Goal: Task Accomplishment & Management: Complete application form

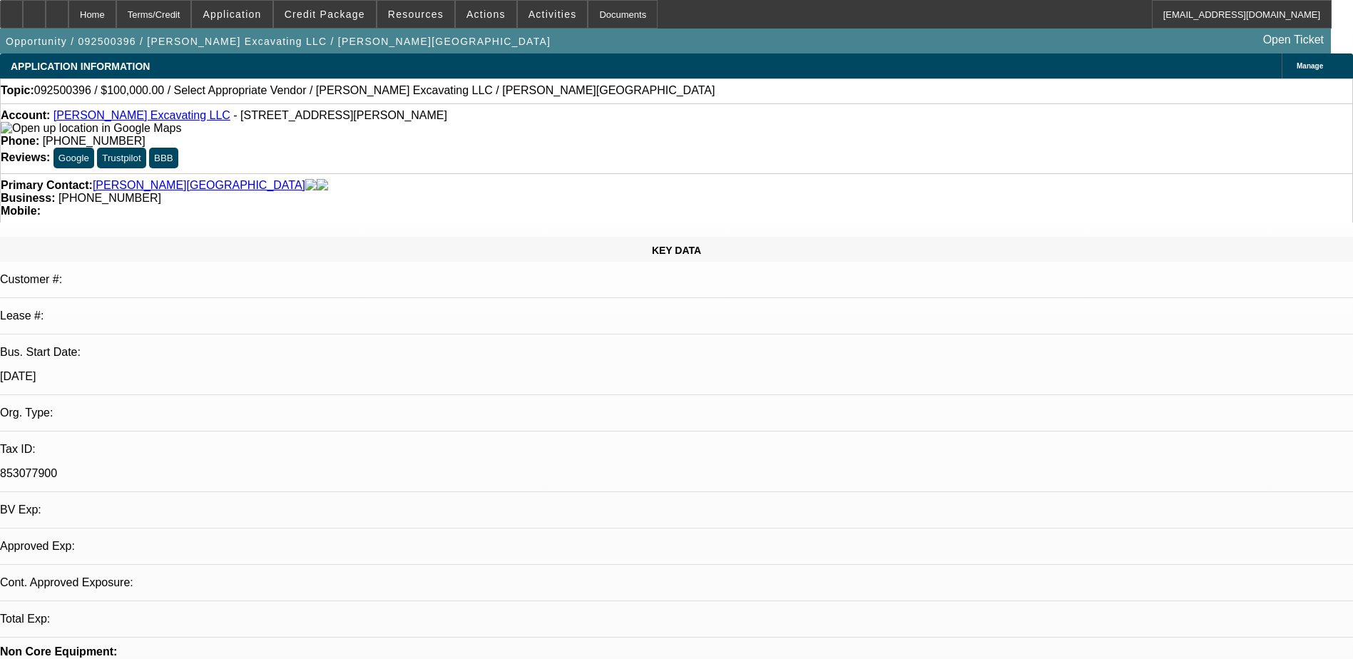
select select "0"
select select "2"
select select "0.1"
select select "4"
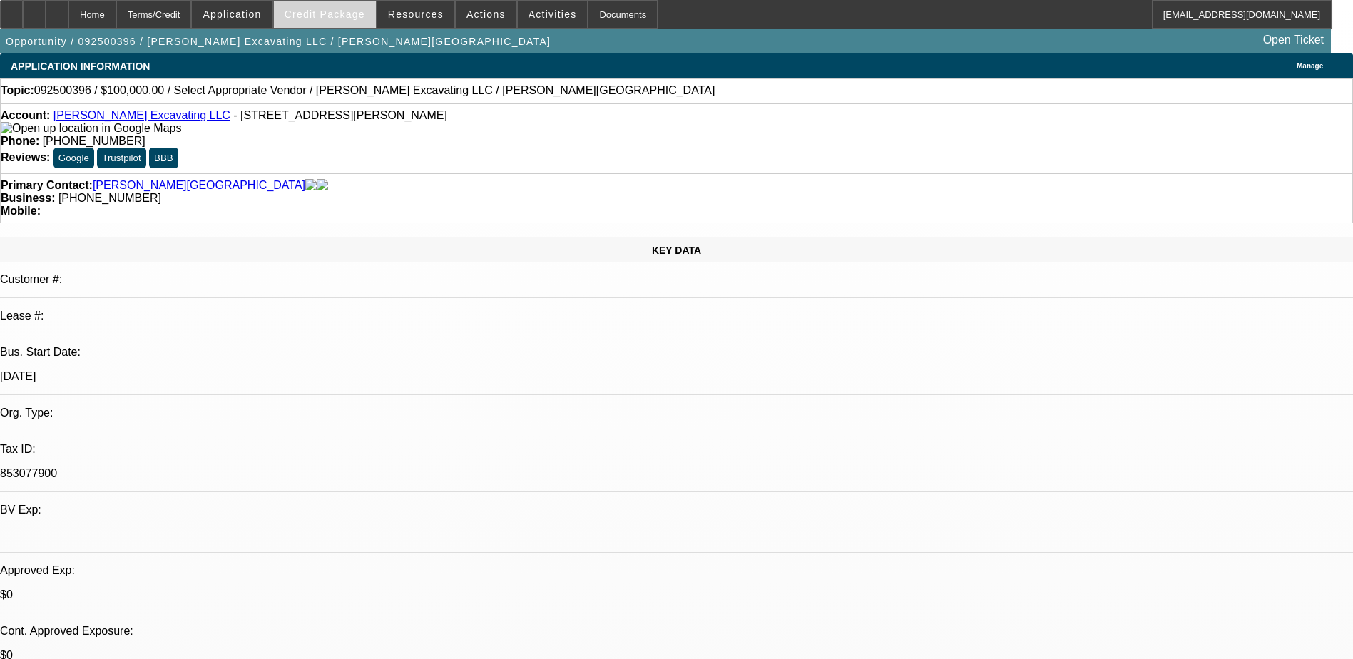
click at [327, 13] on span "Credit Package" at bounding box center [325, 14] width 81 height 11
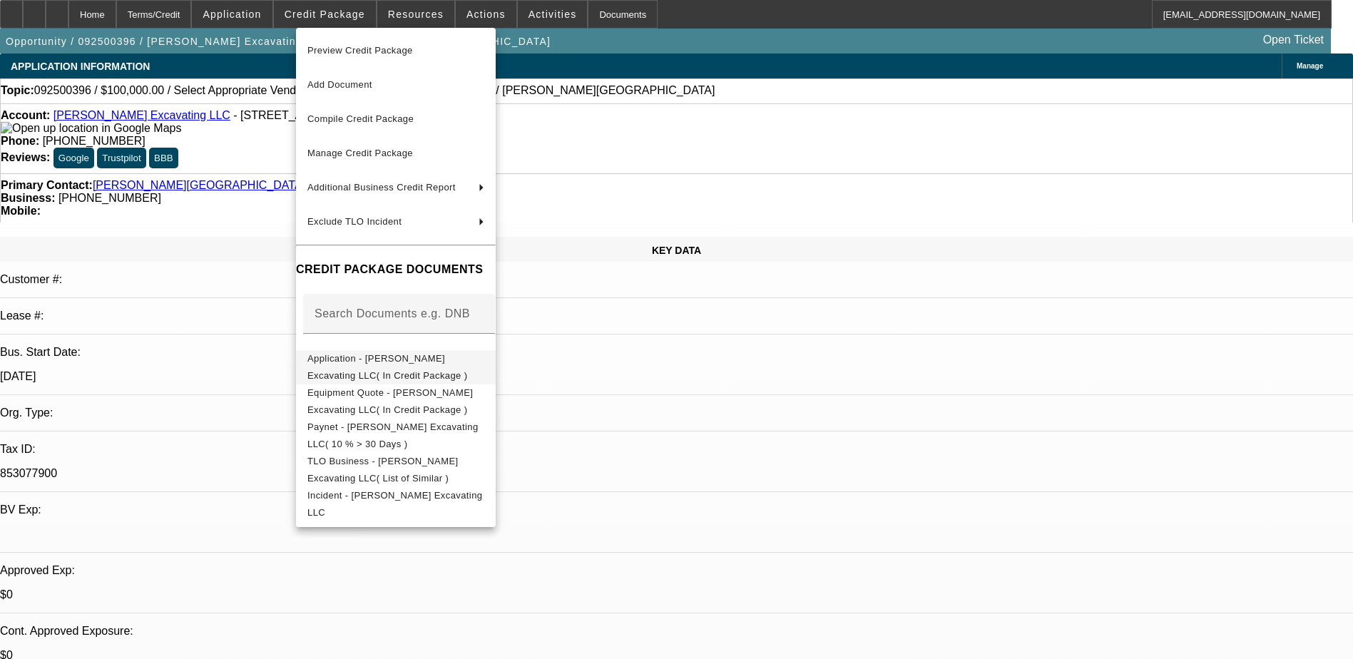
click at [468, 362] on span "Application - [PERSON_NAME] Excavating LLC( In Credit Package )" at bounding box center [387, 367] width 160 height 28
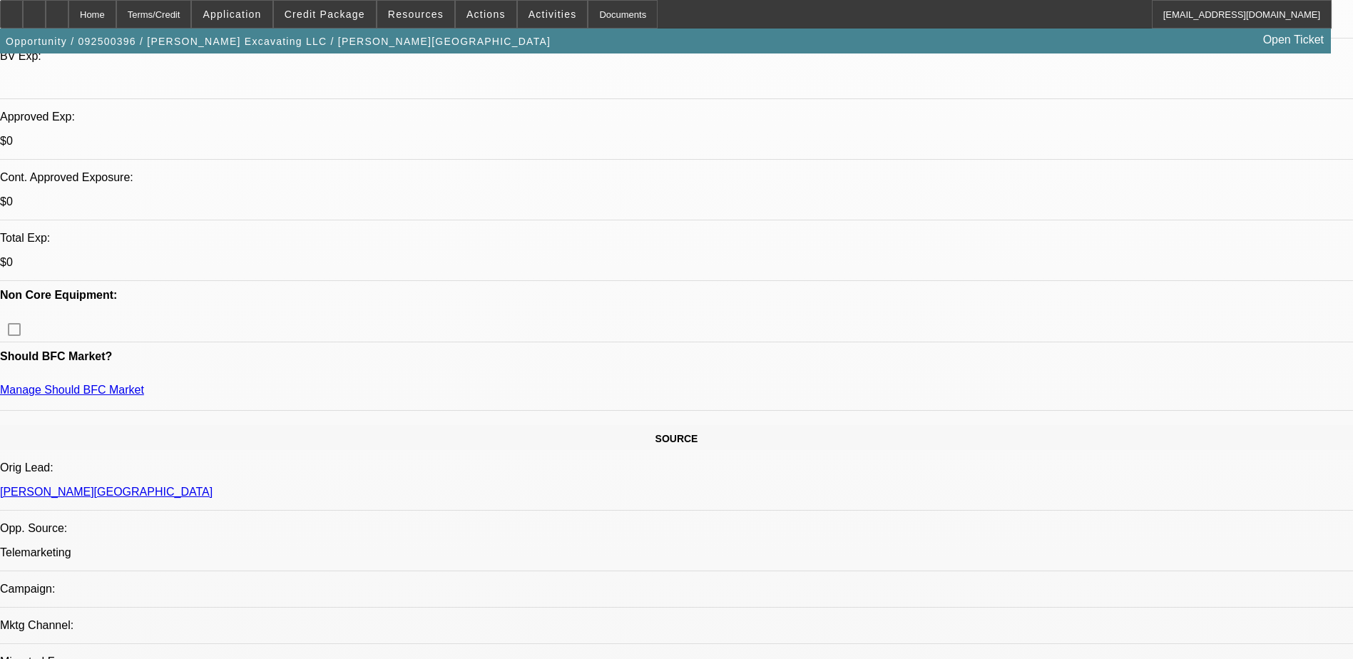
scroll to position [499, 0]
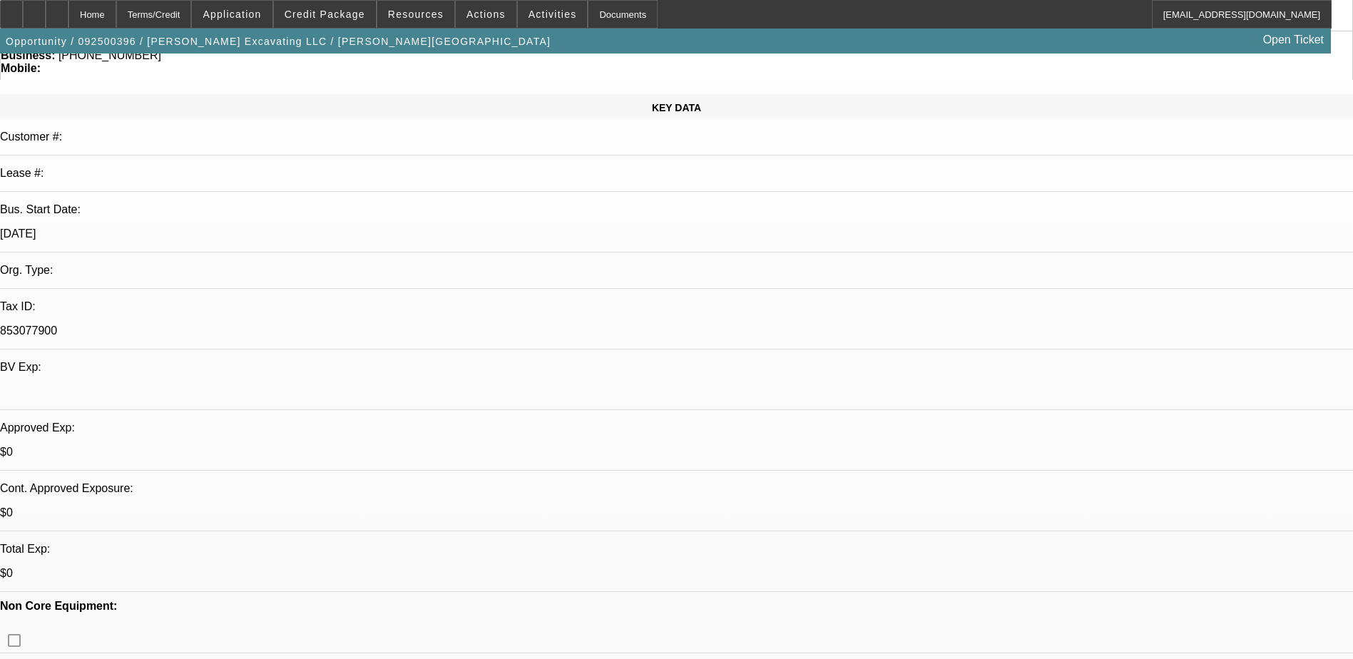
scroll to position [0, 0]
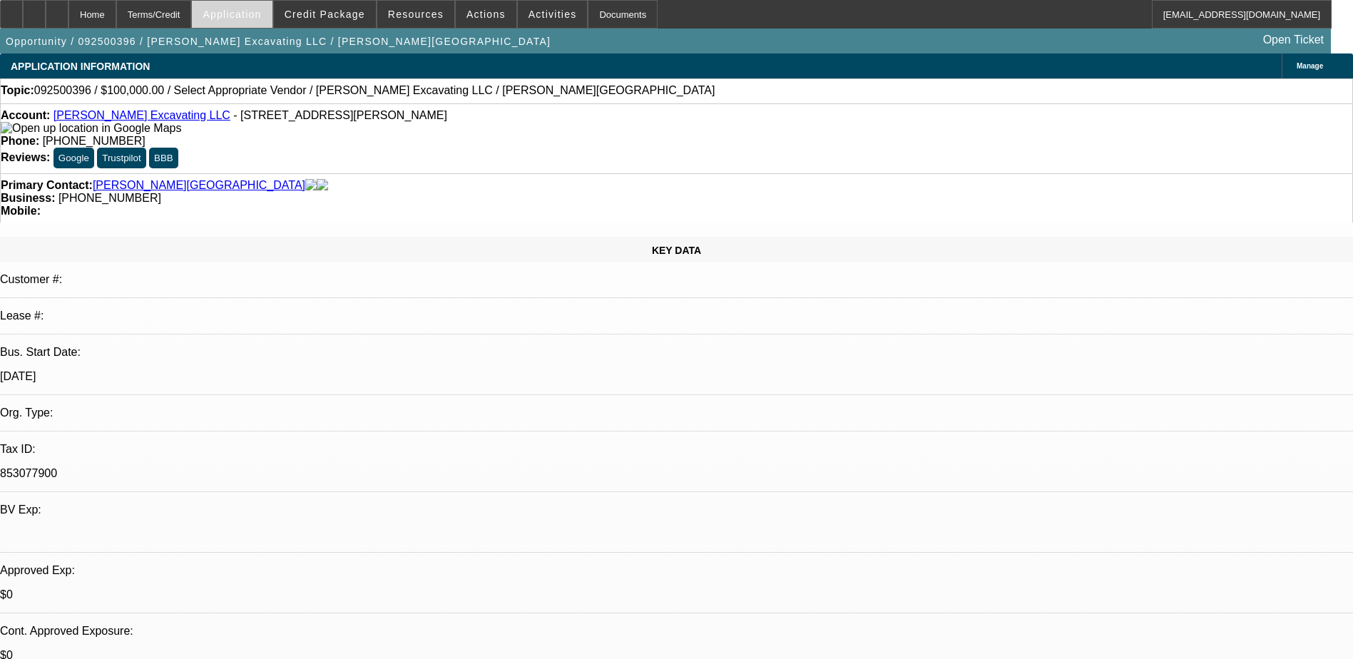
click at [245, 12] on span "Application" at bounding box center [232, 14] width 58 height 11
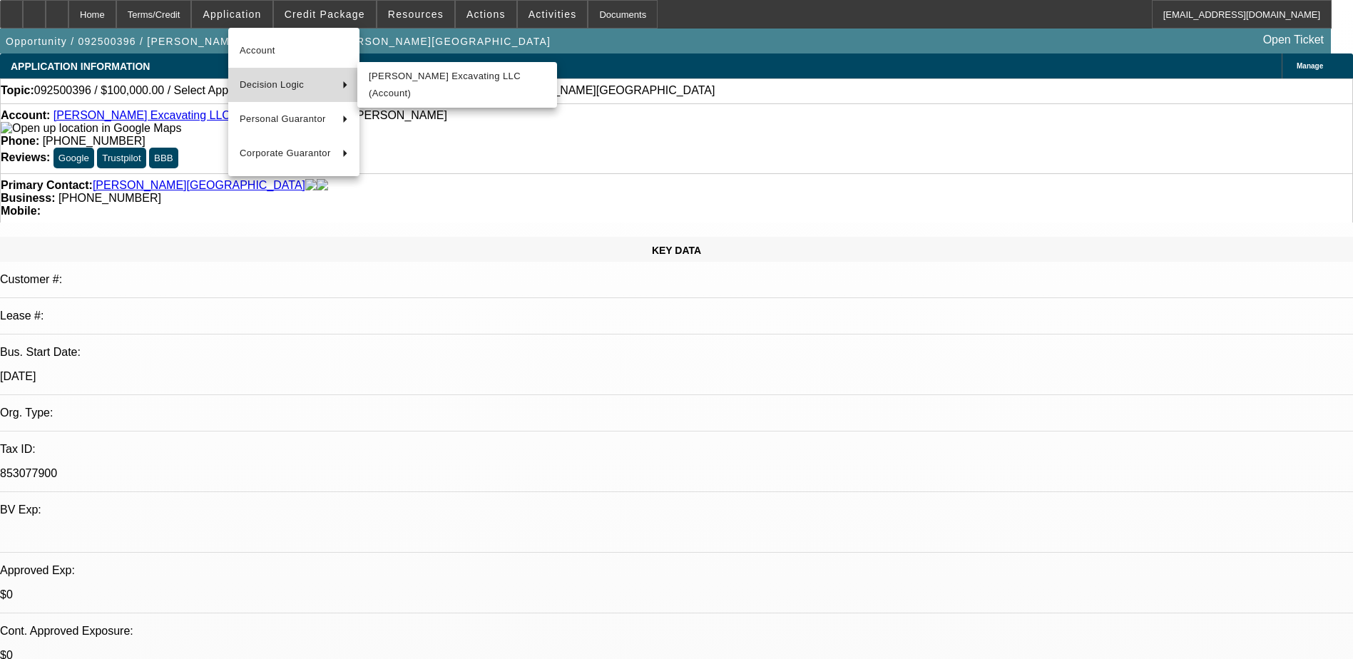
click at [290, 76] on span "Decision Logic" at bounding box center [285, 84] width 91 height 17
click at [422, 76] on span "[PERSON_NAME] Excavating LLC (Account)" at bounding box center [457, 85] width 177 height 34
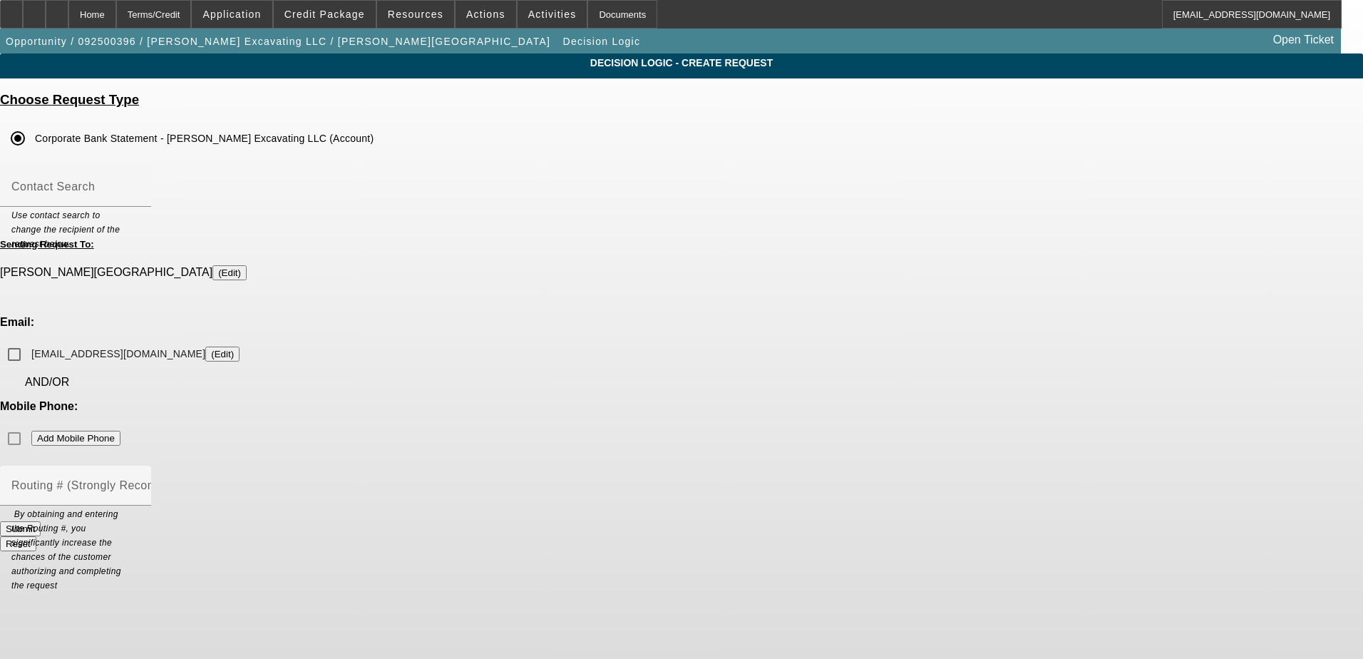
click at [774, 400] on div "Mobile Phone: Add Mobile Phone" at bounding box center [681, 426] width 1363 height 53
click at [830, 400] on div "Mobile Phone: Add Mobile Phone" at bounding box center [681, 426] width 1363 height 53
click at [829, 400] on div "Mobile Phone: Add Mobile Phone" at bounding box center [681, 426] width 1363 height 53
click at [823, 400] on div "Mobile Phone: Add Mobile Phone" at bounding box center [681, 426] width 1363 height 53
click at [95, 183] on mat-label "Contact Search" at bounding box center [52, 186] width 83 height 12
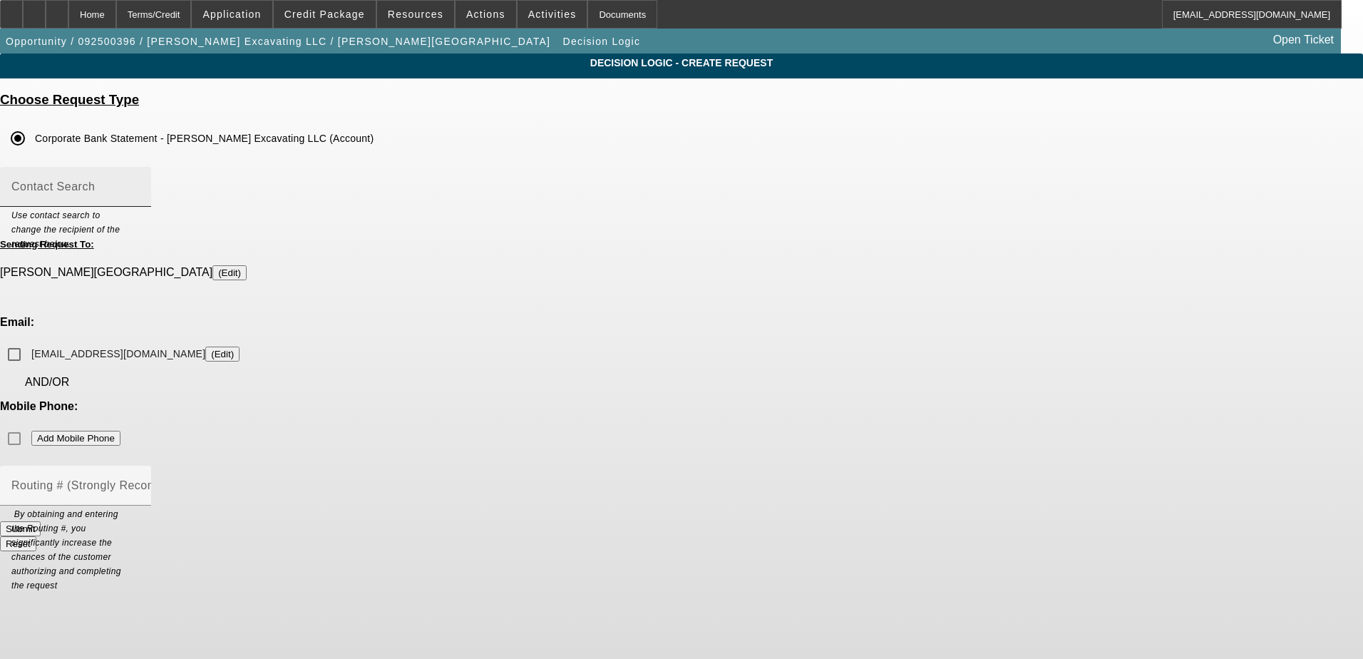
click at [140, 184] on input "Contact Search" at bounding box center [75, 192] width 128 height 17
click at [29, 340] on input "[EMAIL_ADDRESS][DOMAIN_NAME] (Edit)" at bounding box center [14, 354] width 29 height 29
checkbox input "true"
click at [95, 193] on mat-label "Contact Search" at bounding box center [52, 186] width 83 height 12
click at [140, 194] on input "Contact Search" at bounding box center [75, 192] width 128 height 17
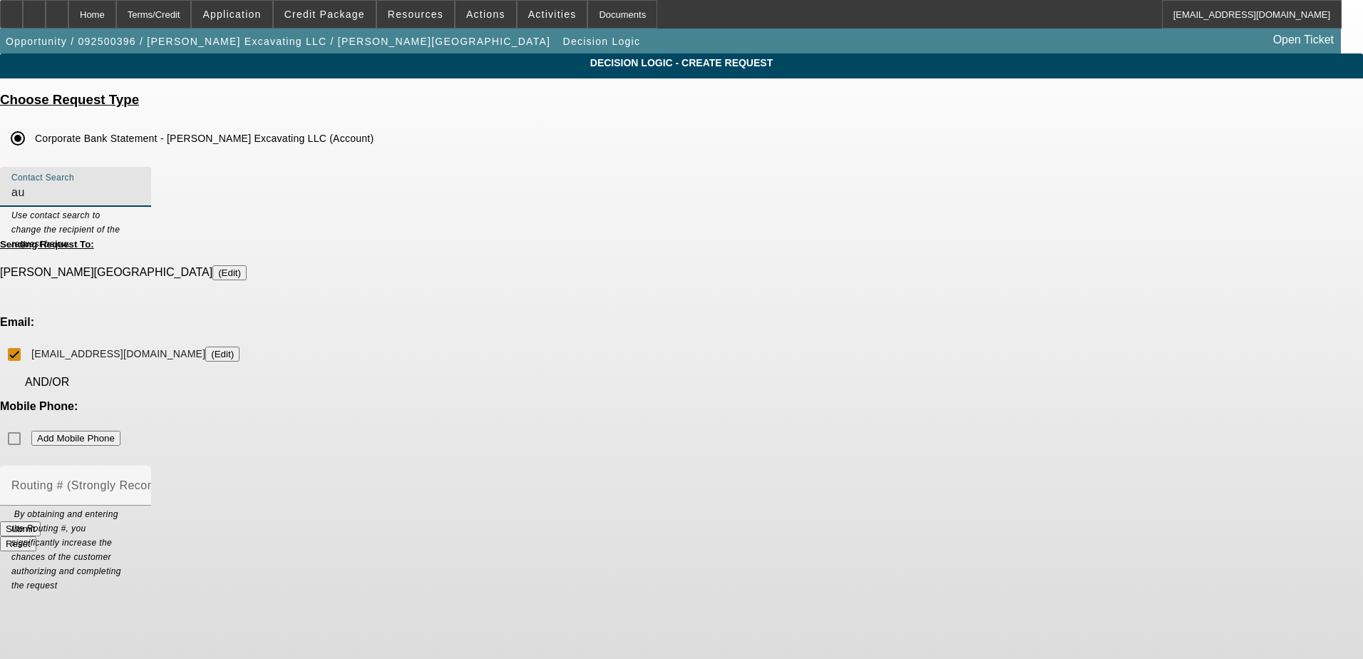
type input "a"
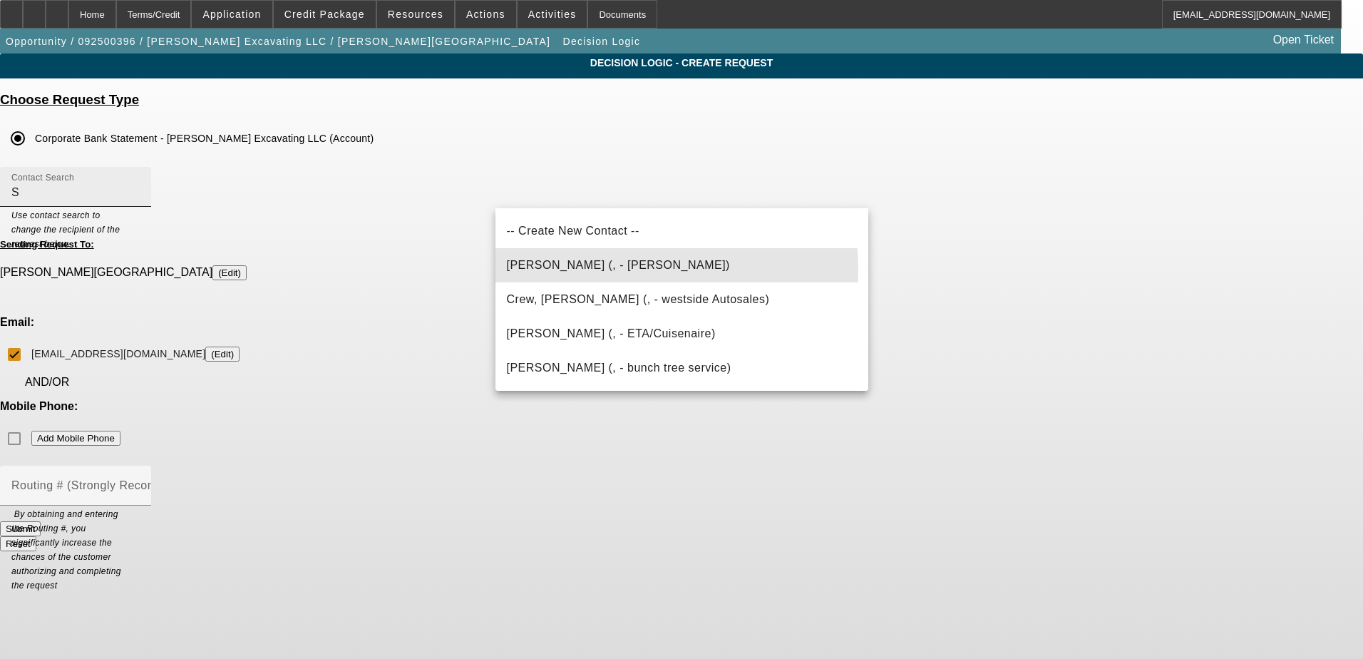
click at [636, 270] on span "[PERSON_NAME] (, - [PERSON_NAME])" at bounding box center [618, 265] width 223 height 12
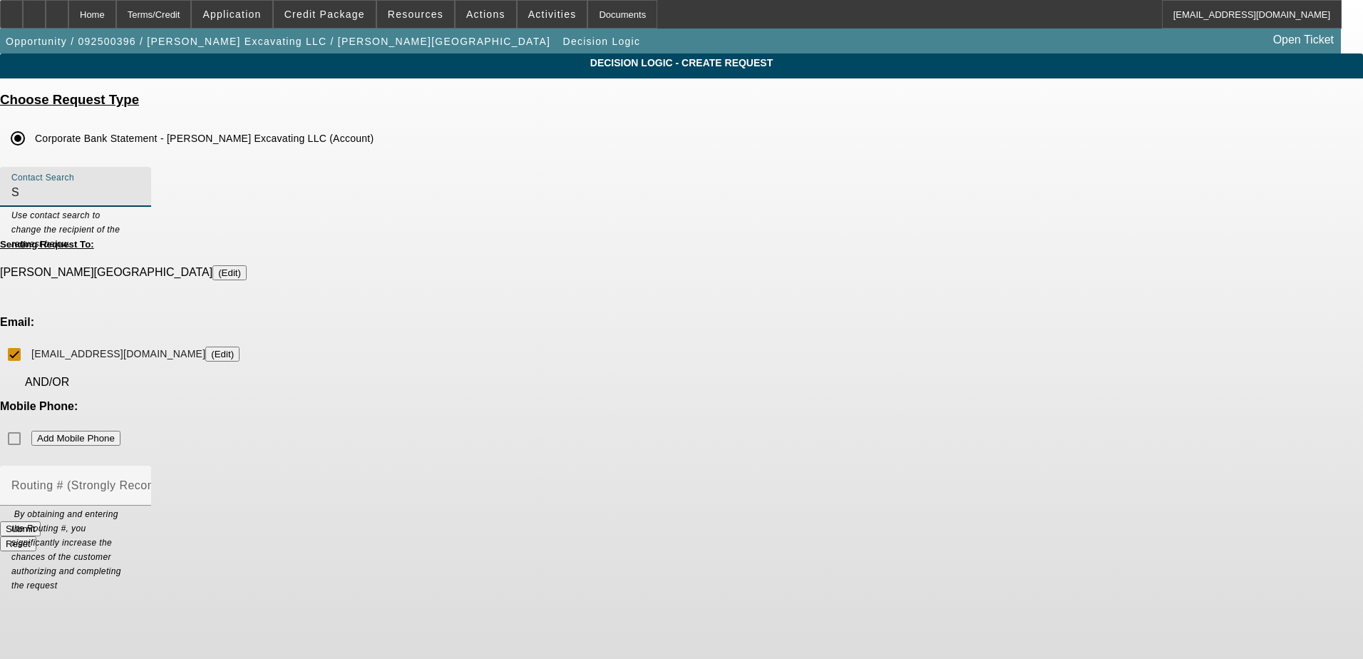
type input "[PERSON_NAME] (, - [PERSON_NAME])"
drag, startPoint x: 682, startPoint y: 190, endPoint x: 505, endPoint y: 177, distance: 177.3
click at [140, 187] on input "[PERSON_NAME] (, - [PERSON_NAME])" at bounding box center [75, 192] width 128 height 17
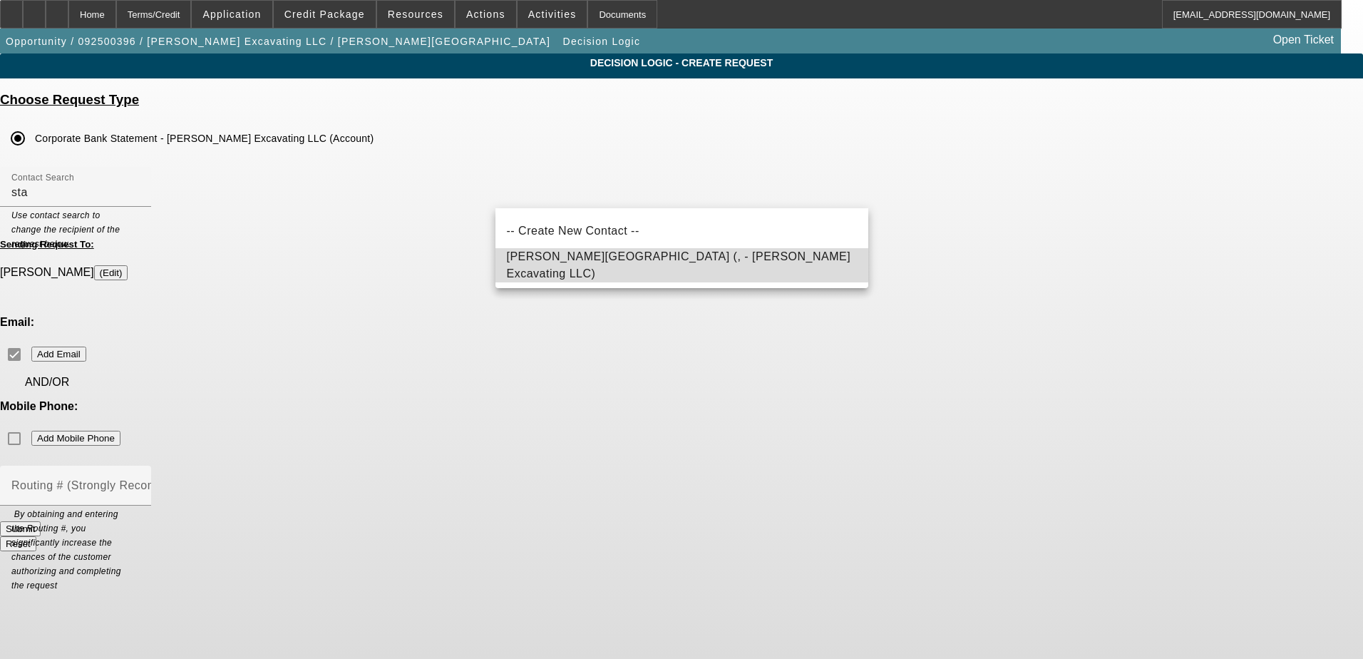
click at [540, 260] on span "[PERSON_NAME][GEOGRAPHIC_DATA] (, - [PERSON_NAME] Excavating LLC)" at bounding box center [682, 265] width 350 height 34
type input "[PERSON_NAME][GEOGRAPHIC_DATA] (, - [PERSON_NAME] Excavating LLC)"
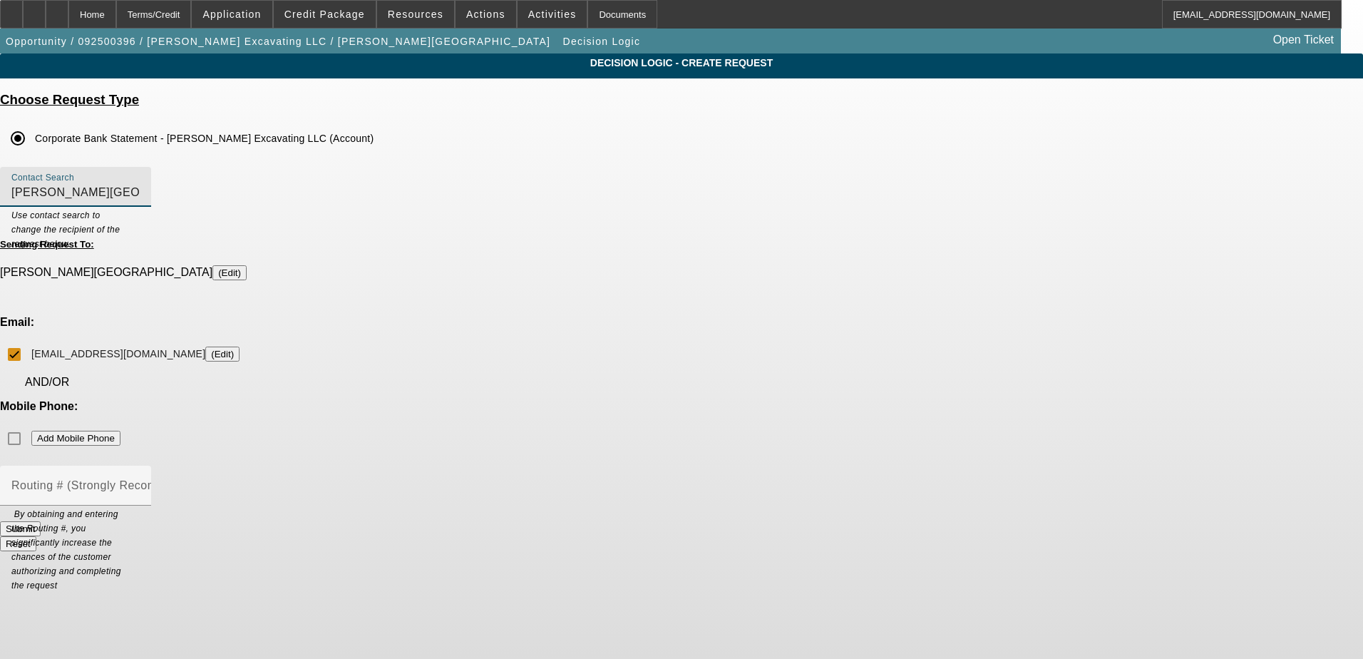
click at [768, 400] on div "Mobile Phone: Add Mobile Phone" at bounding box center [681, 426] width 1363 height 53
click at [41, 521] on button "Submit" at bounding box center [20, 528] width 41 height 15
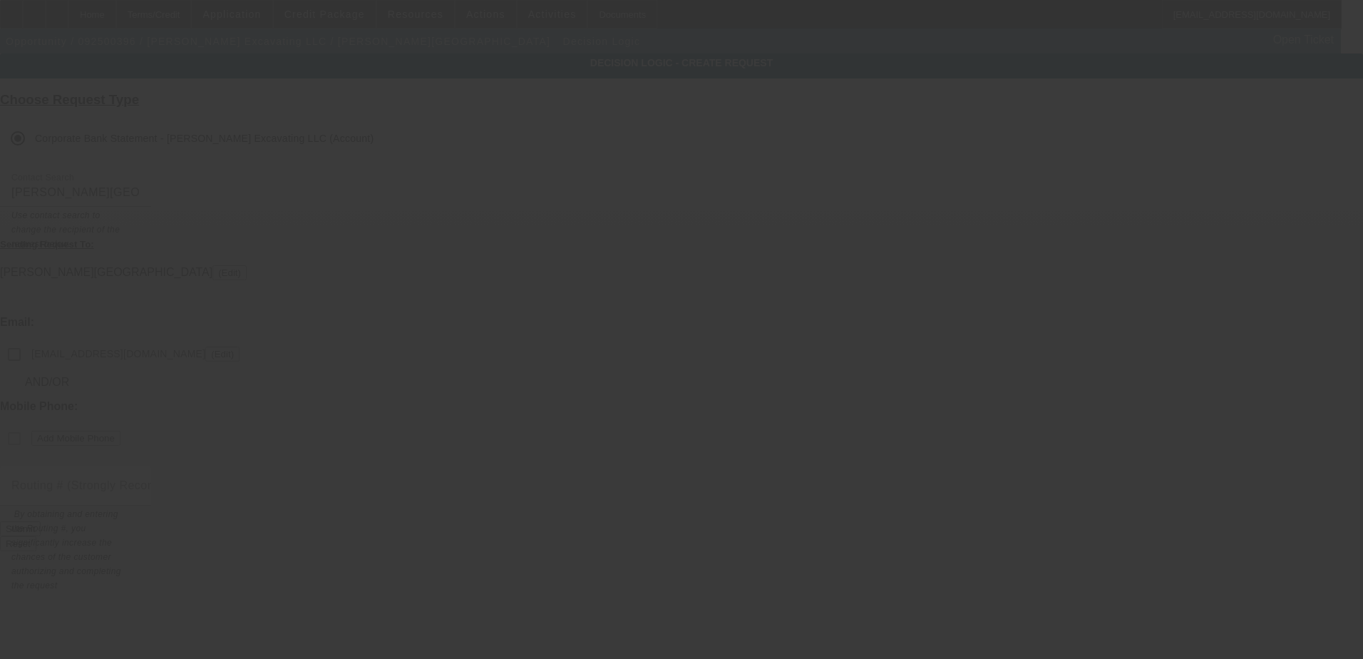
checkbox input "false"
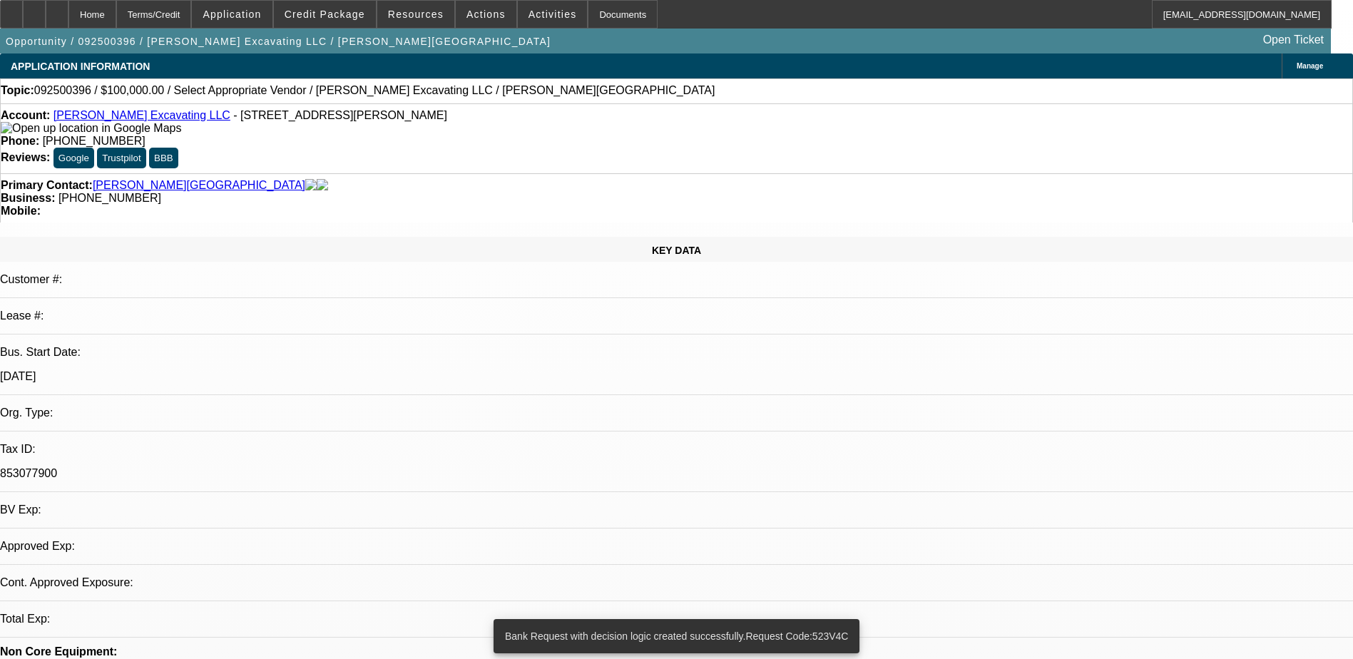
select select "0"
select select "2"
select select "0.1"
select select "4"
